Goal: Task Accomplishment & Management: Manage account settings

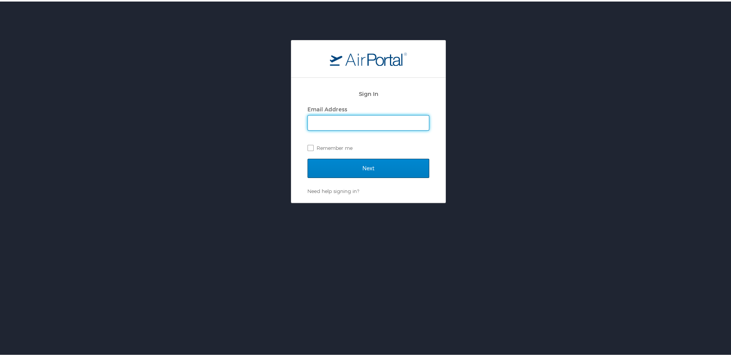
type input "missy.huff@magna.com"
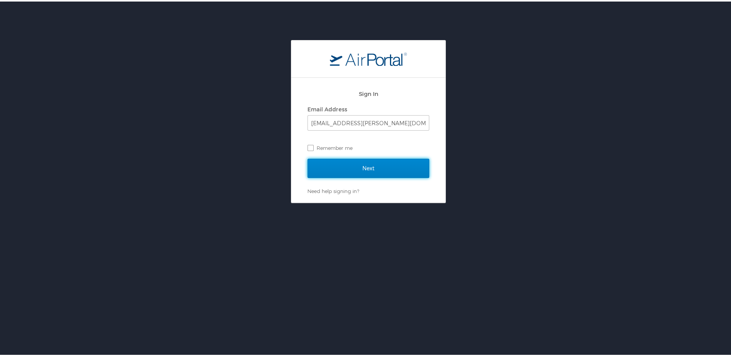
click at [348, 169] on input "Next" at bounding box center [369, 166] width 122 height 19
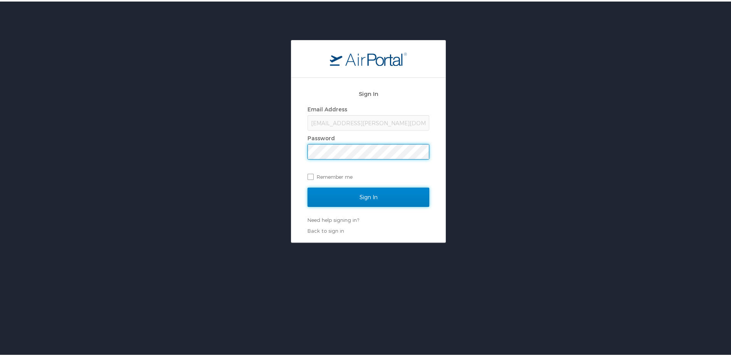
click at [354, 195] on input "Sign In" at bounding box center [369, 195] width 122 height 19
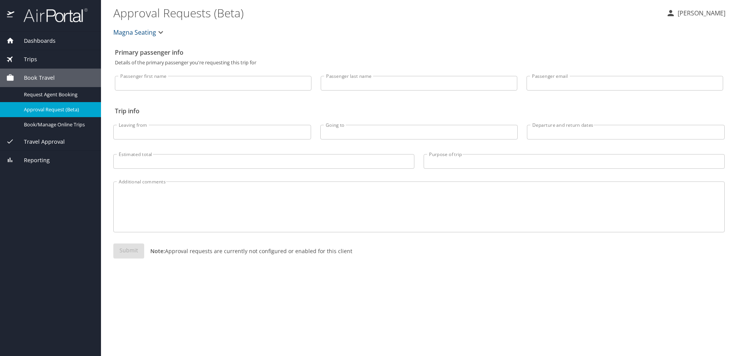
select select "US"
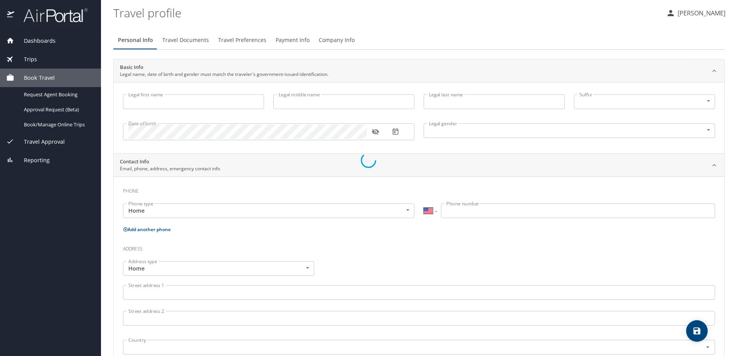
type input "[PERSON_NAME]"
type input "l"
type input "[PERSON_NAME]"
type input "[DEMOGRAPHIC_DATA]"
select select "US"
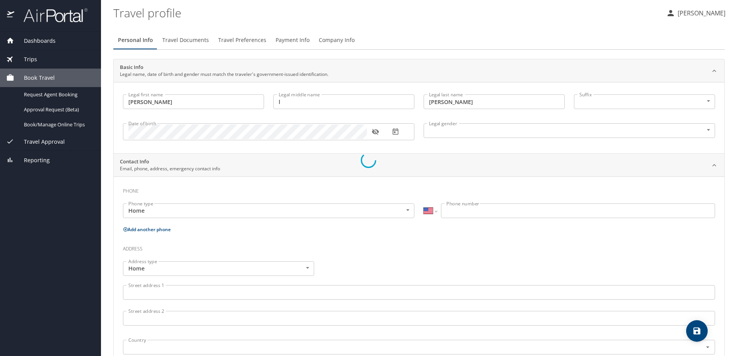
select select "US"
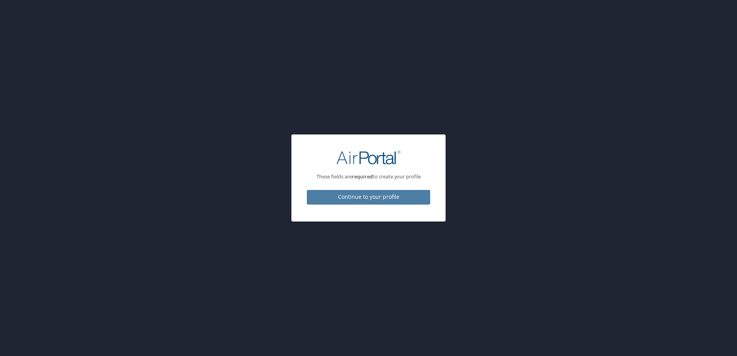
click at [382, 197] on span "Continue to your profile" at bounding box center [368, 197] width 111 height 10
select select "US"
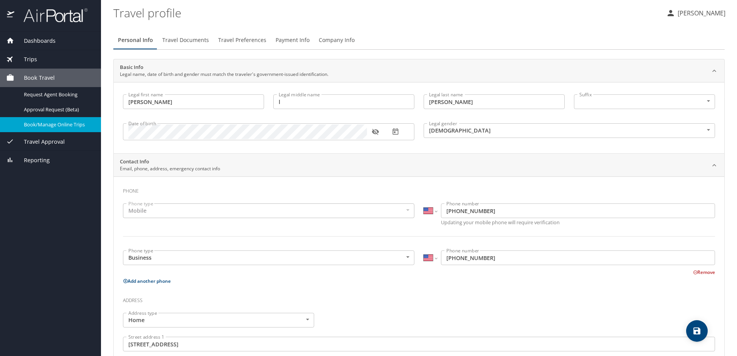
click at [57, 124] on span "Book/Manage Online Trips" at bounding box center [58, 124] width 68 height 7
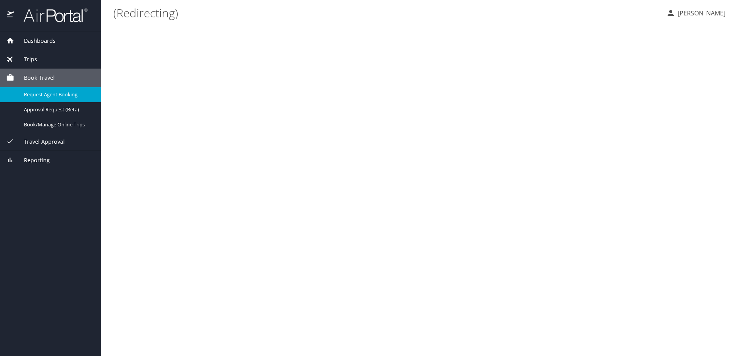
select select "US"
